Goal: Navigation & Orientation: Find specific page/section

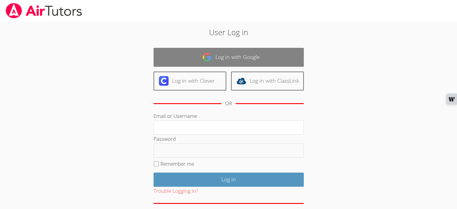
click at [222, 54] on link "Log in with Google" at bounding box center [228, 57] width 150 height 19
